Goal: Information Seeking & Learning: Learn about a topic

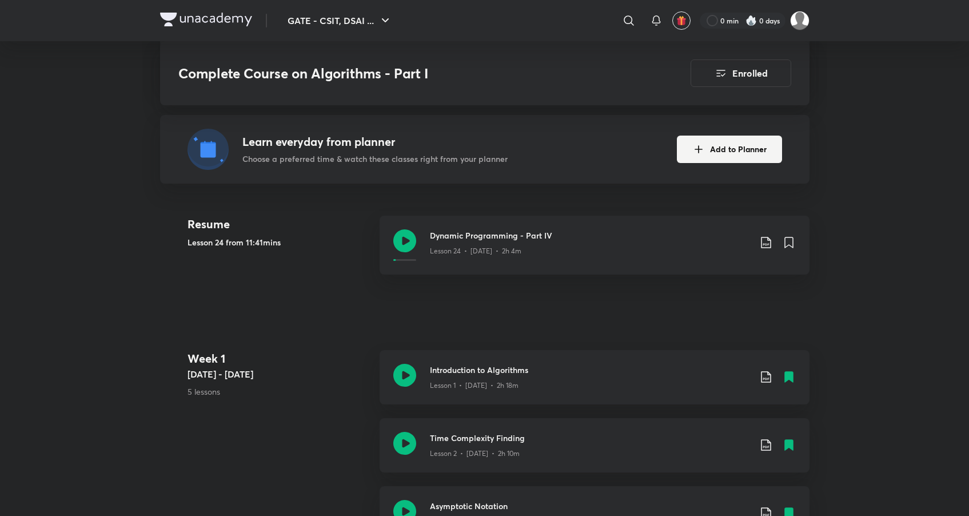
scroll to position [238, 0]
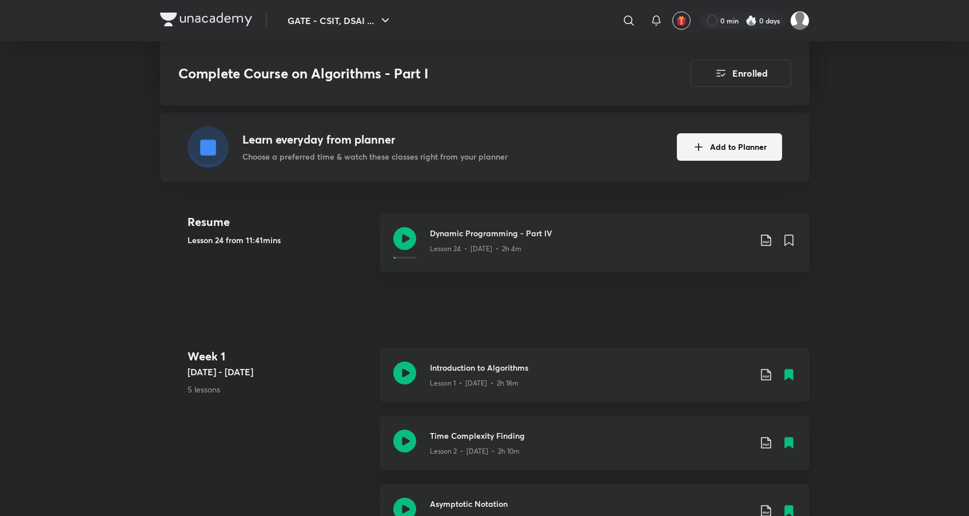
click at [490, 374] on div "Lesson 1 • [DATE] • 2h 18m" at bounding box center [590, 380] width 320 height 15
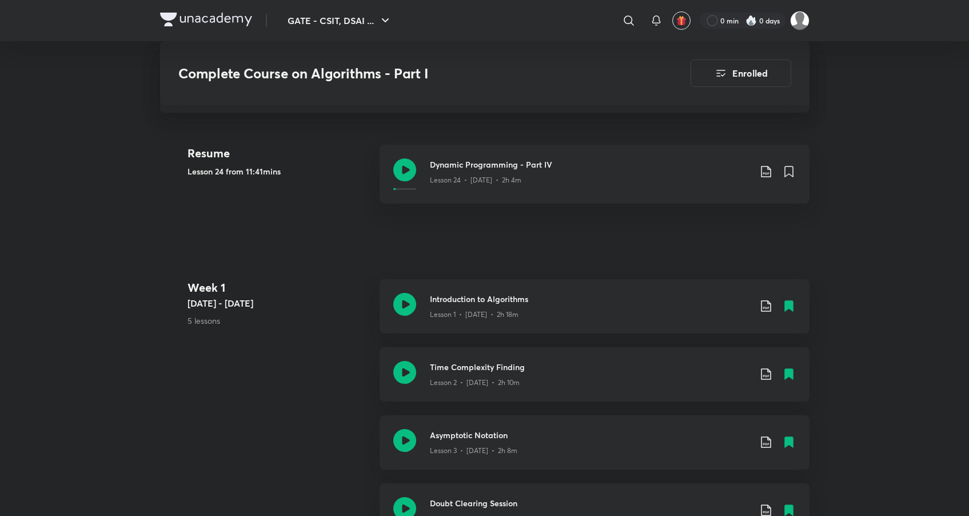
scroll to position [308, 0]
click at [554, 377] on div "Lesson 2 • [DATE] • 2h 10m" at bounding box center [590, 379] width 320 height 15
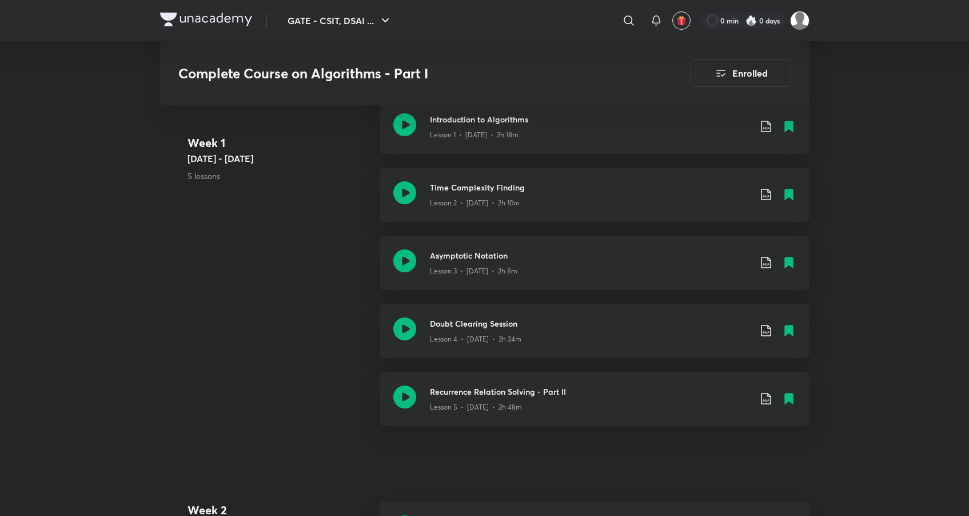
scroll to position [487, 0]
click at [559, 255] on h3 "Asymptotic Notation" at bounding box center [590, 254] width 320 height 12
